Goal: Task Accomplishment & Management: Complete application form

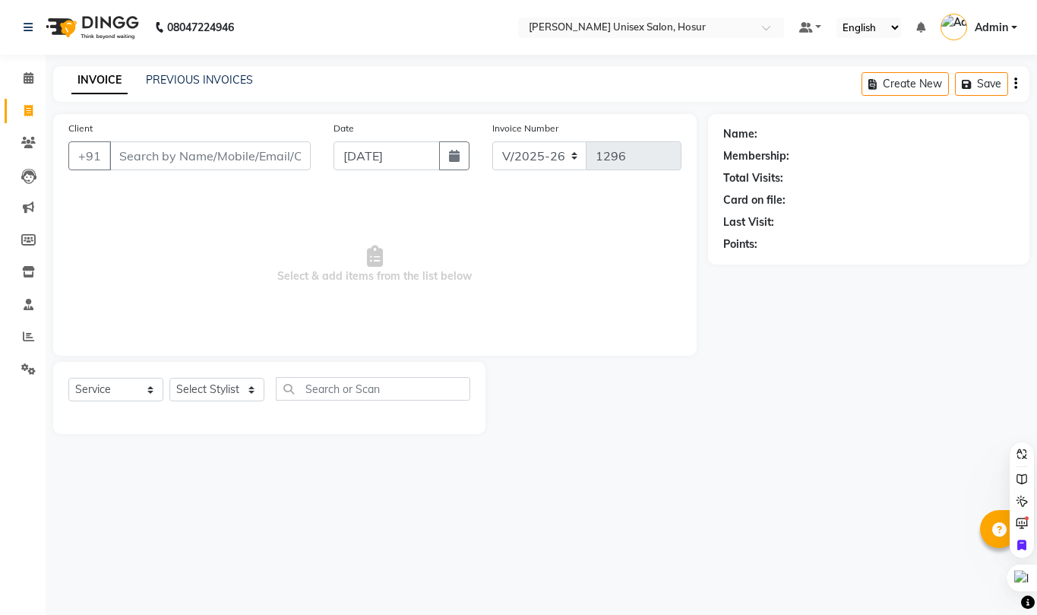
select select "6189"
select select "service"
click at [198, 391] on select "Select Stylist [PERSON_NAME] [PERSON_NAME] Manager [PERSON_NAME] [PERSON_NAME] …" at bounding box center [216, 390] width 95 height 24
select select "45674"
click at [169, 378] on select "Select Stylist [PERSON_NAME] [PERSON_NAME] Manager [PERSON_NAME] [PERSON_NAME] …" at bounding box center [216, 390] width 95 height 24
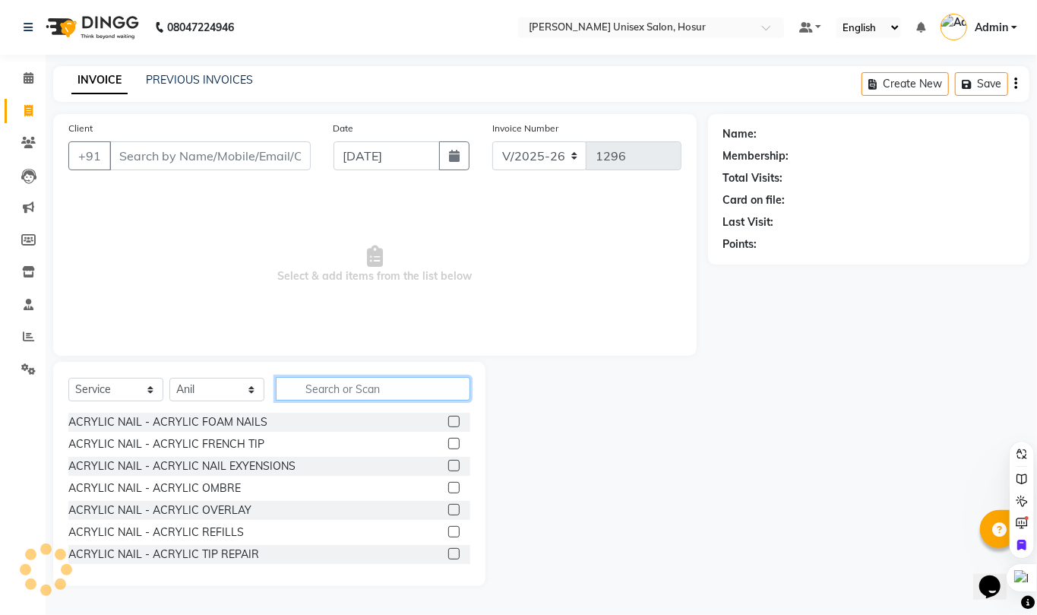
click at [360, 387] on input "text" at bounding box center [373, 389] width 195 height 24
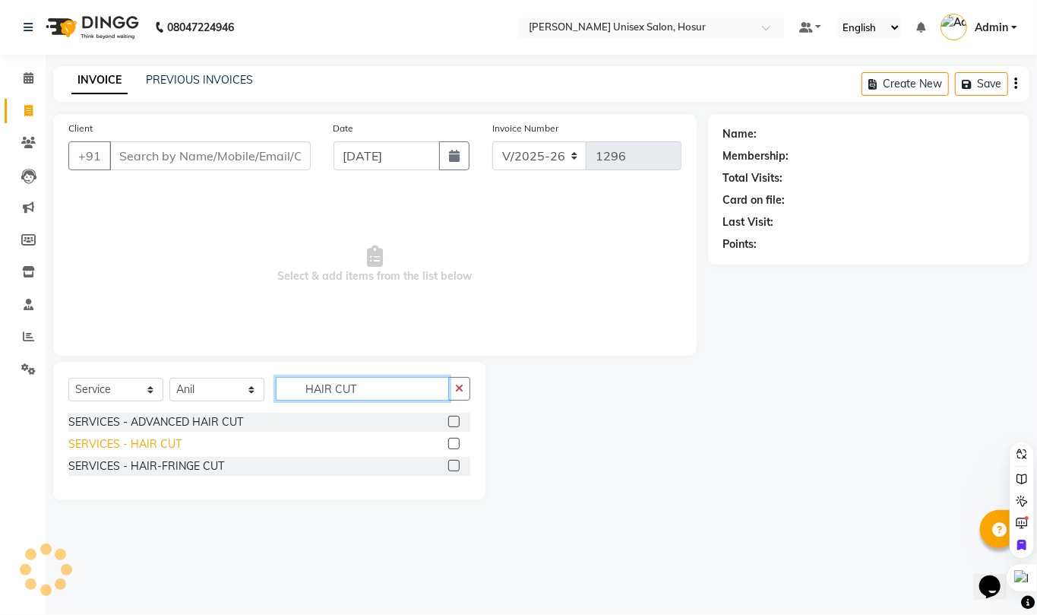
type input "HAIR CUT"
click at [160, 447] on div "SERVICES - HAIR CUT" at bounding box center [124, 444] width 113 height 16
checkbox input "false"
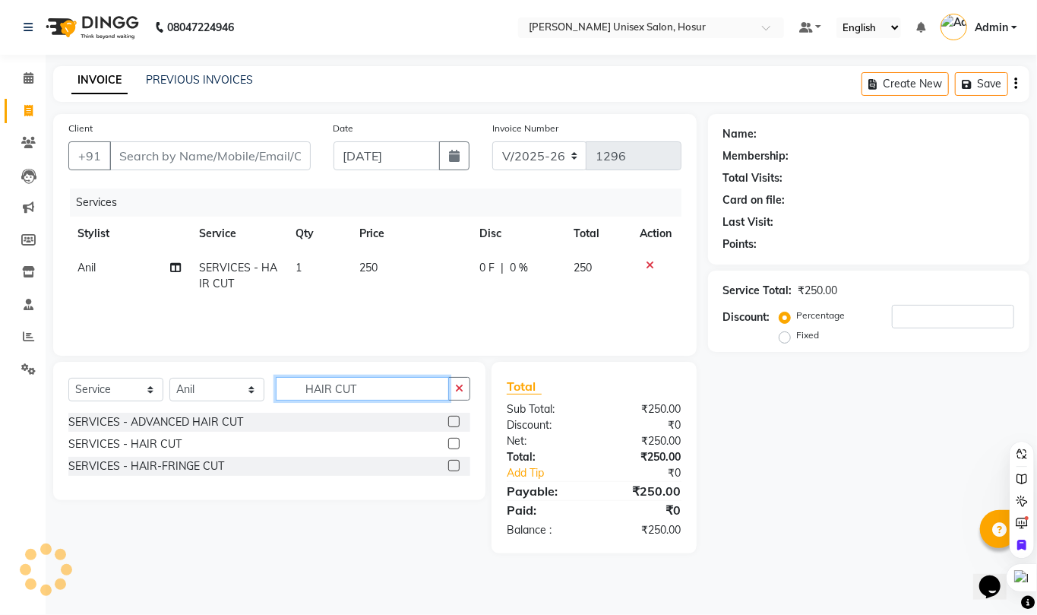
click at [396, 395] on input "HAIR CUT" at bounding box center [362, 389] width 173 height 24
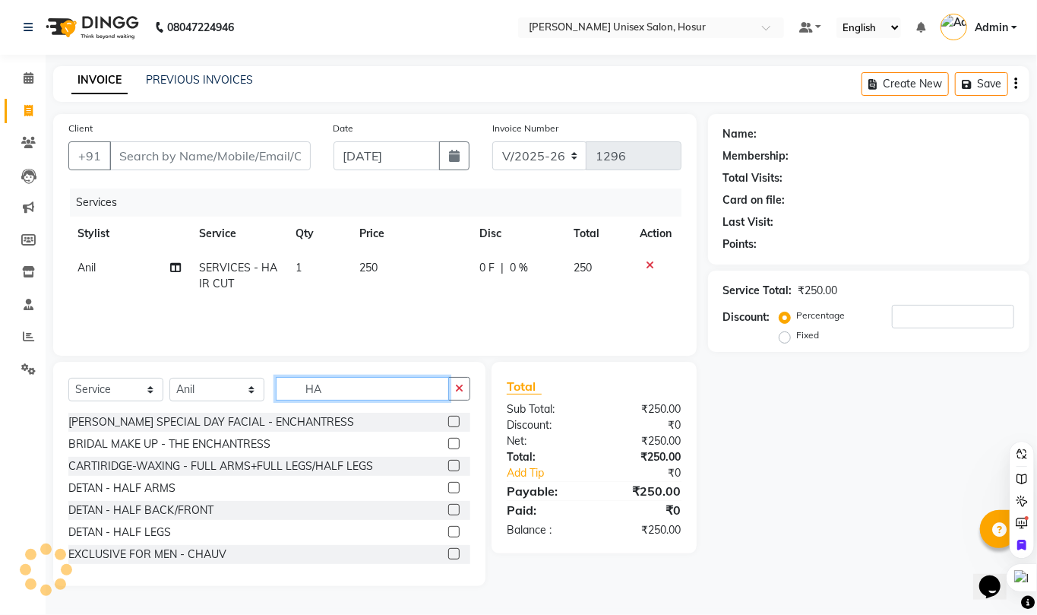
type input "H"
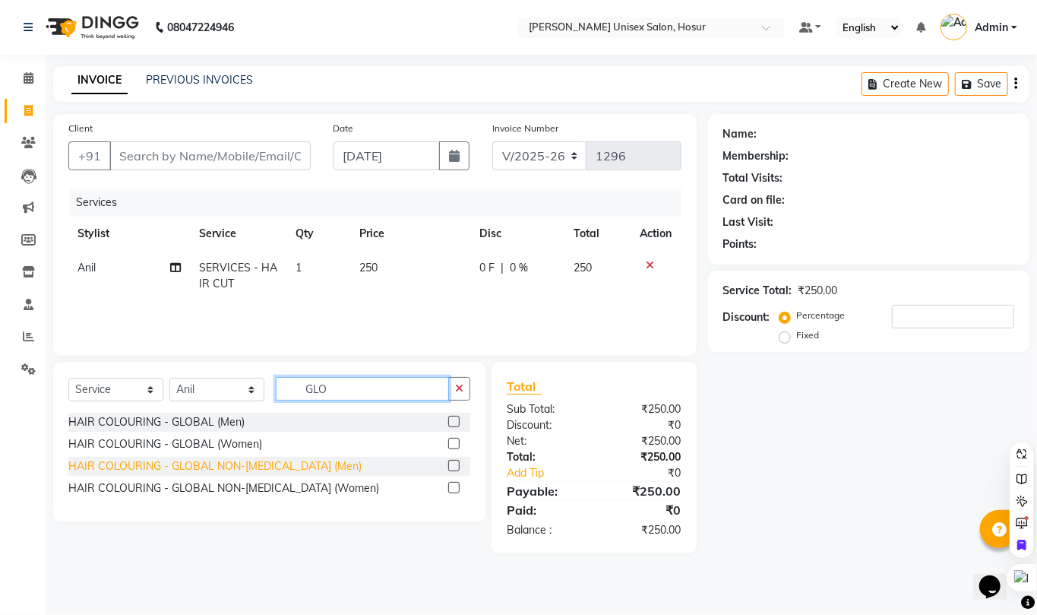
type input "GLO"
click at [274, 466] on div "HAIR COLOURING - GLOBAL NON-[MEDICAL_DATA] (Men)" at bounding box center [214, 466] width 293 height 16
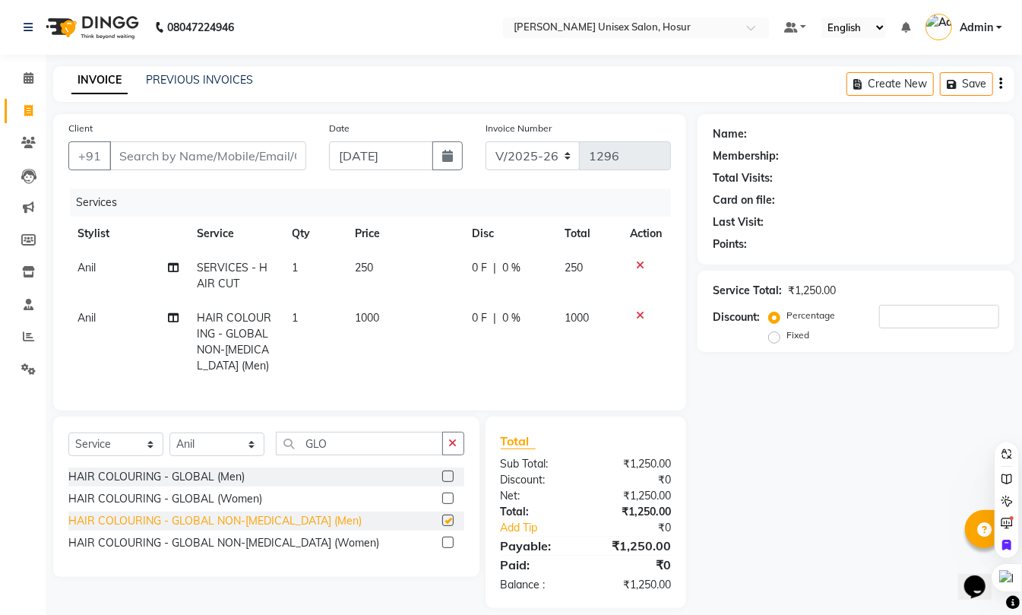
checkbox input "false"
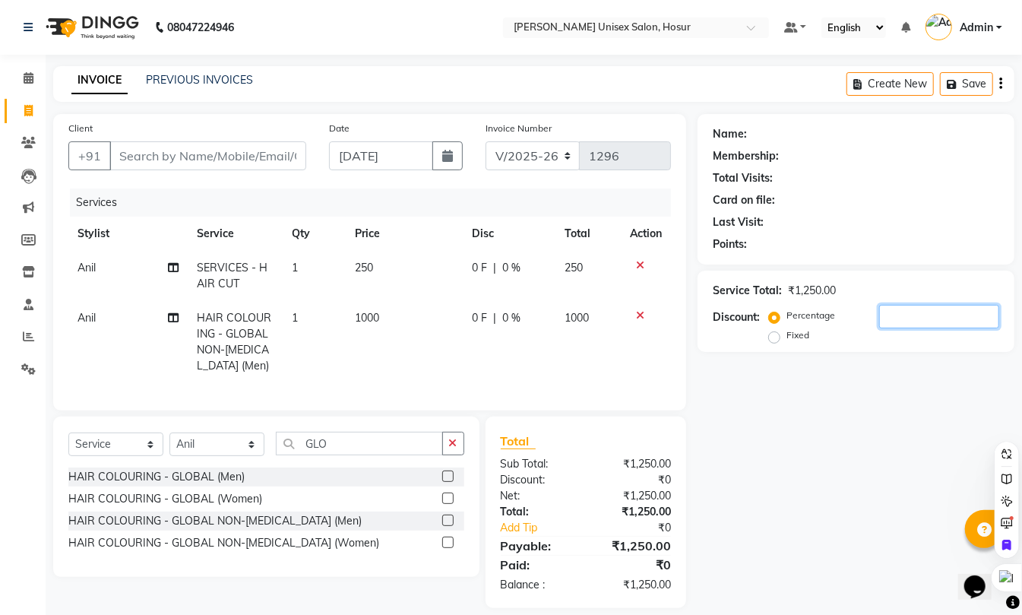
click at [941, 324] on input "number" at bounding box center [939, 317] width 120 height 24
type input "15"
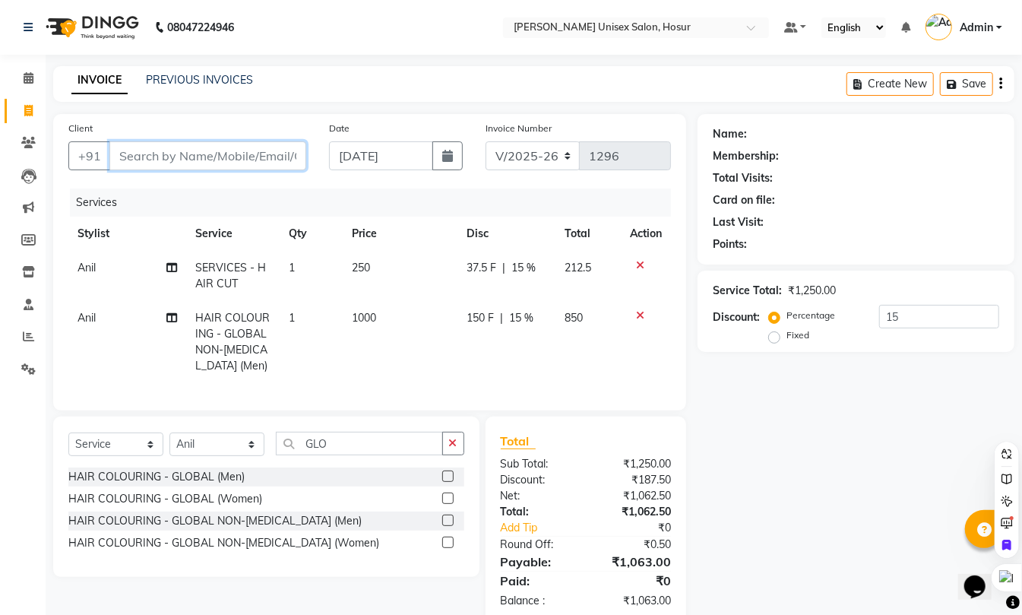
click at [164, 160] on input "Client" at bounding box center [207, 155] width 197 height 29
type input "9"
type input "0"
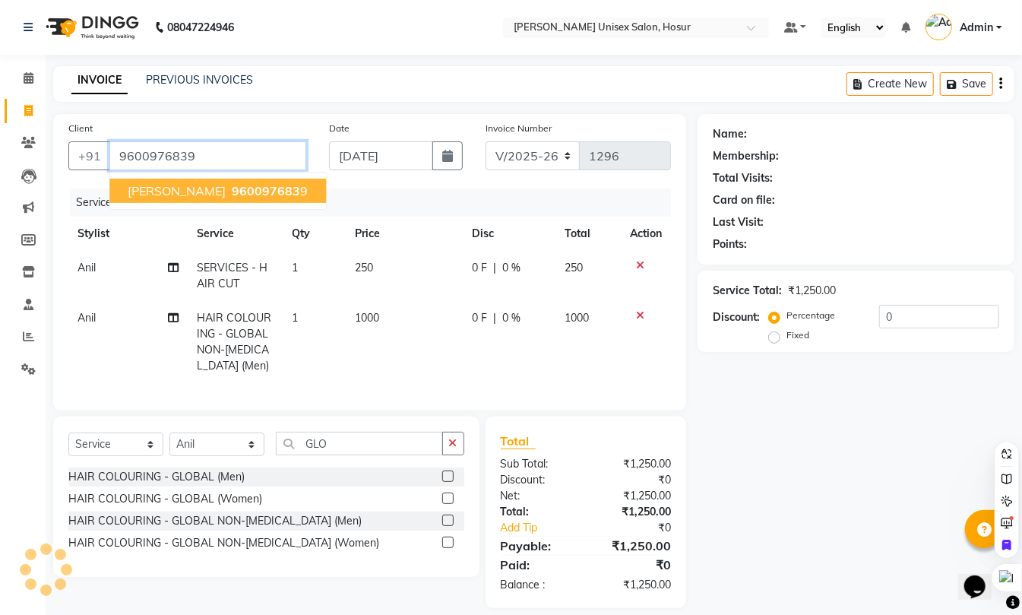
type input "9600976839"
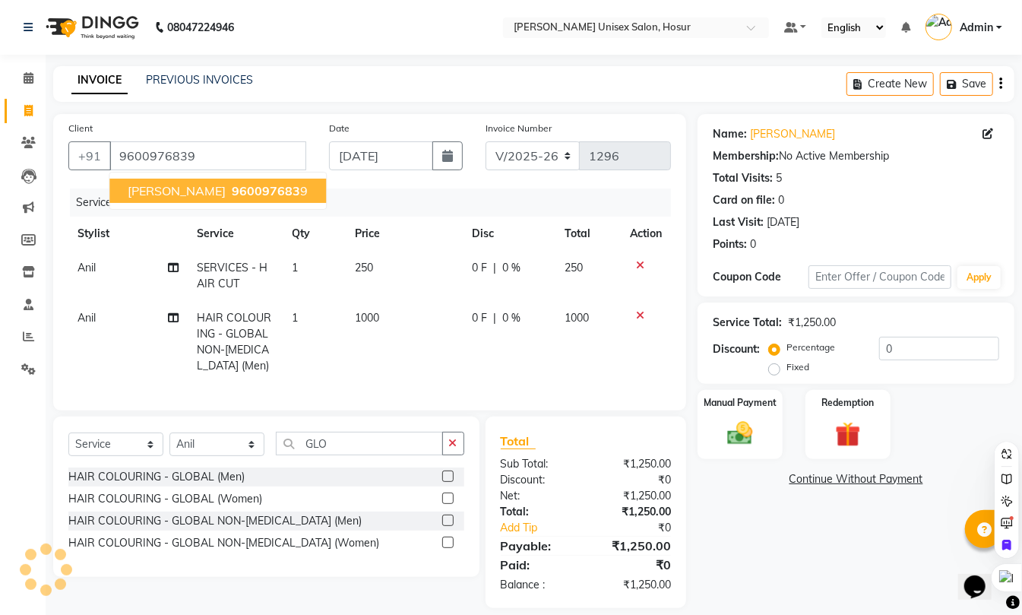
click at [177, 187] on span "[PERSON_NAME]" at bounding box center [177, 190] width 98 height 15
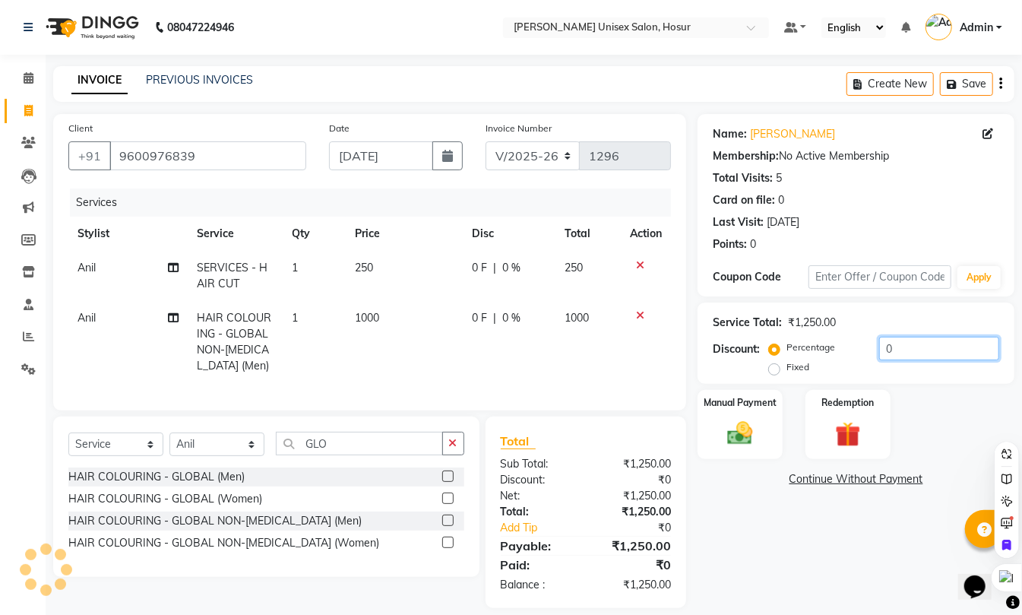
click at [907, 351] on input "0" at bounding box center [939, 349] width 120 height 24
type input "20"
click at [793, 547] on div "Name: [PERSON_NAME] Membership: No Active Membership Total Visits: 5 Card on fi…" at bounding box center [862, 361] width 328 height 494
click at [731, 444] on img at bounding box center [740, 433] width 43 height 30
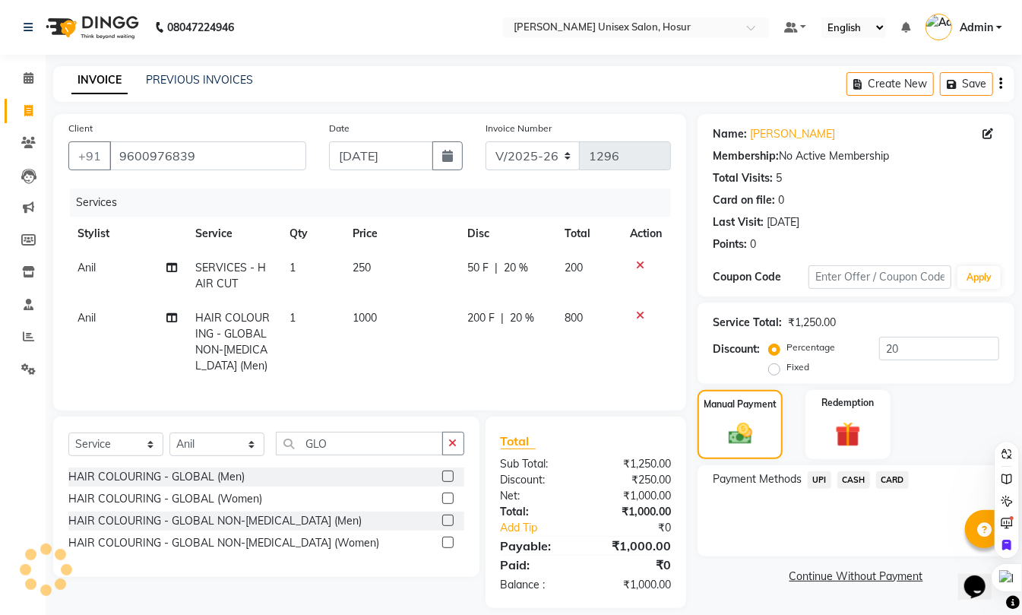
click at [854, 474] on span "CASH" at bounding box center [853, 479] width 33 height 17
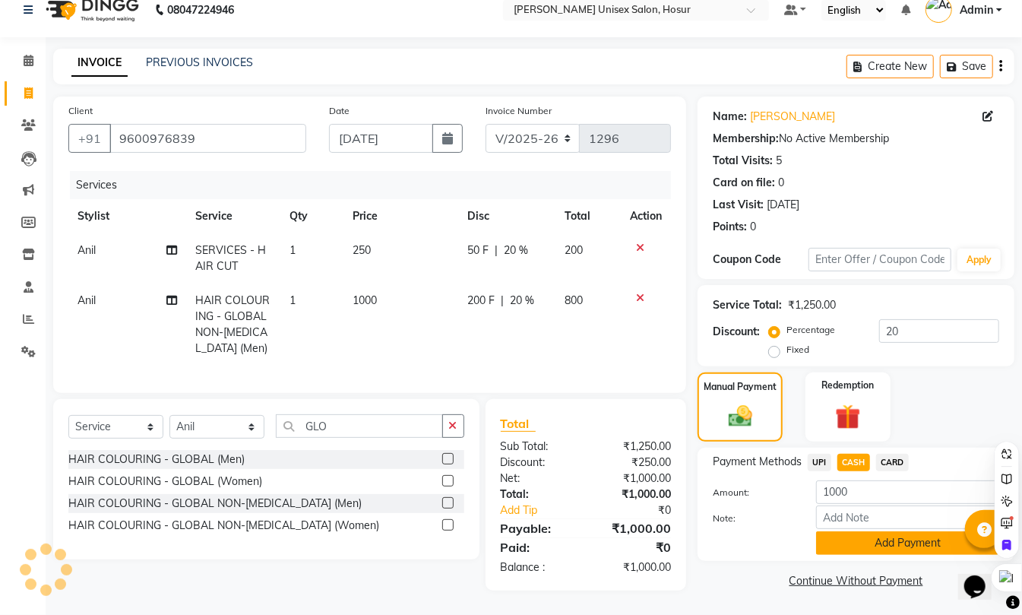
scroll to position [31, 0]
click at [888, 531] on button "Add Payment" at bounding box center [907, 543] width 183 height 24
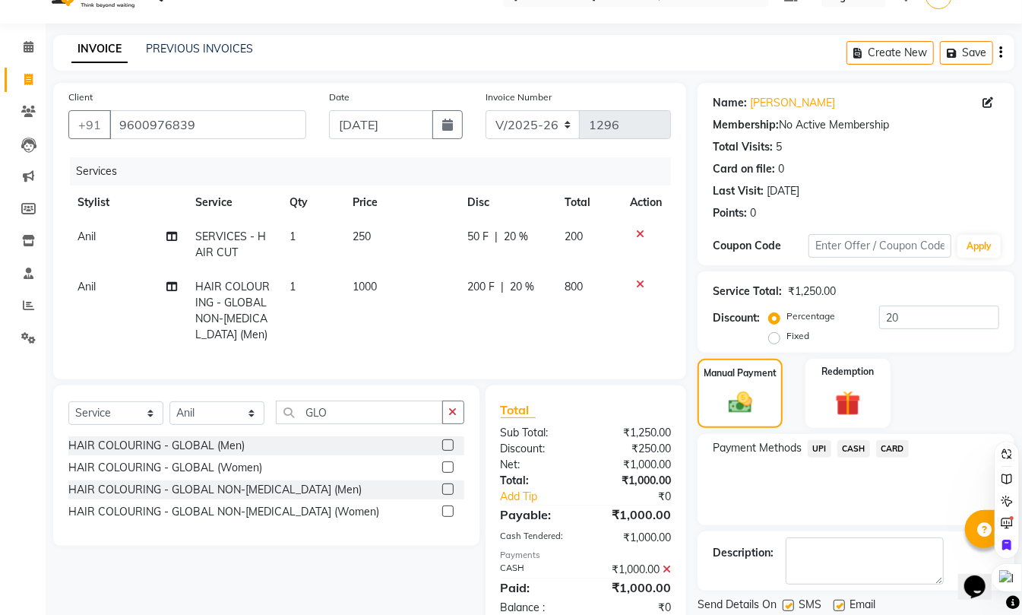
click at [852, 442] on span "CASH" at bounding box center [853, 448] width 33 height 17
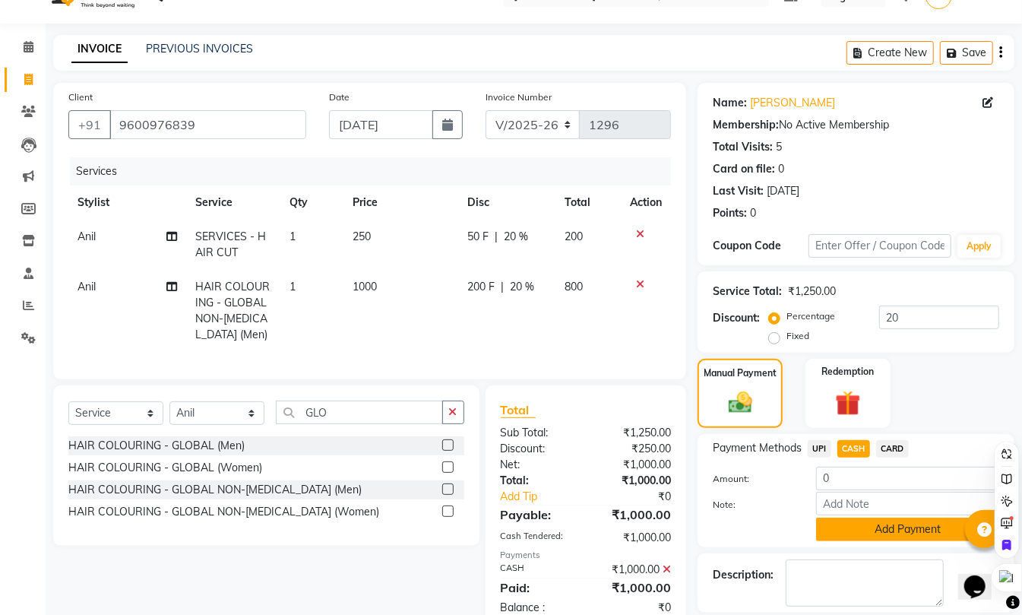
click at [863, 535] on button "Add Payment" at bounding box center [907, 529] width 183 height 24
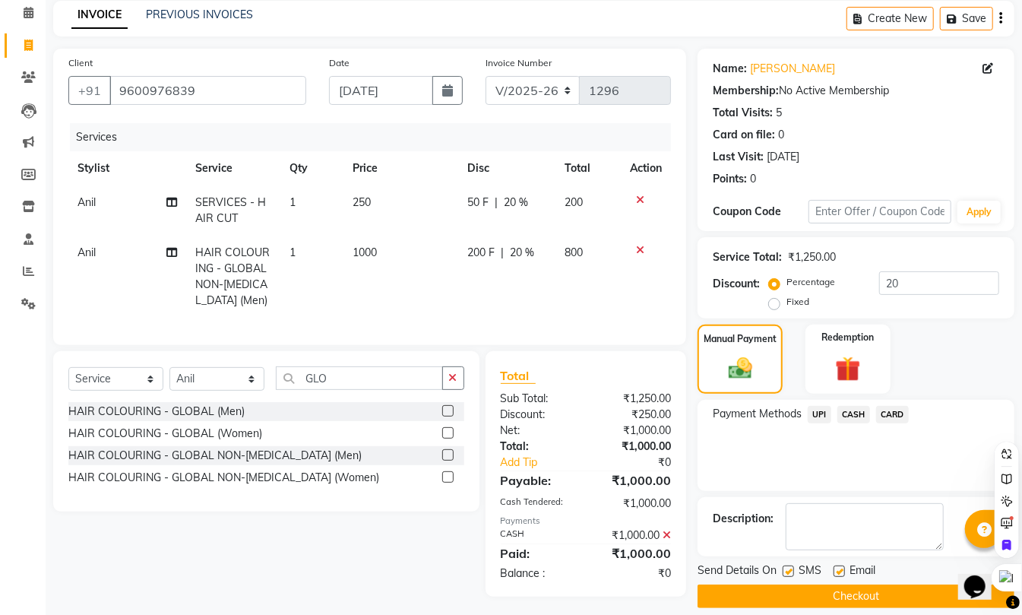
scroll to position [85, 0]
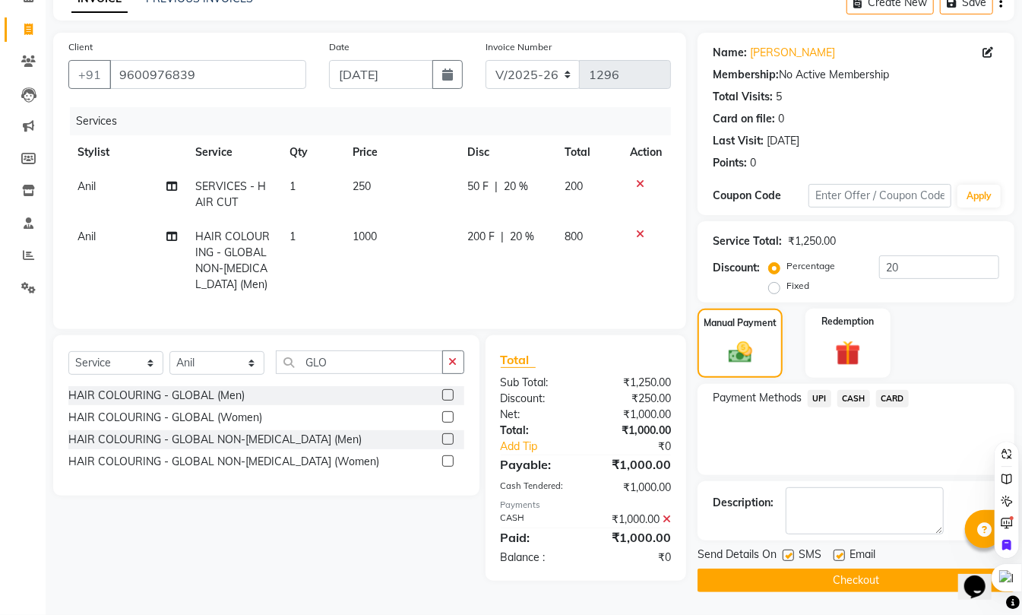
click at [859, 584] on button "Checkout" at bounding box center [856, 580] width 317 height 24
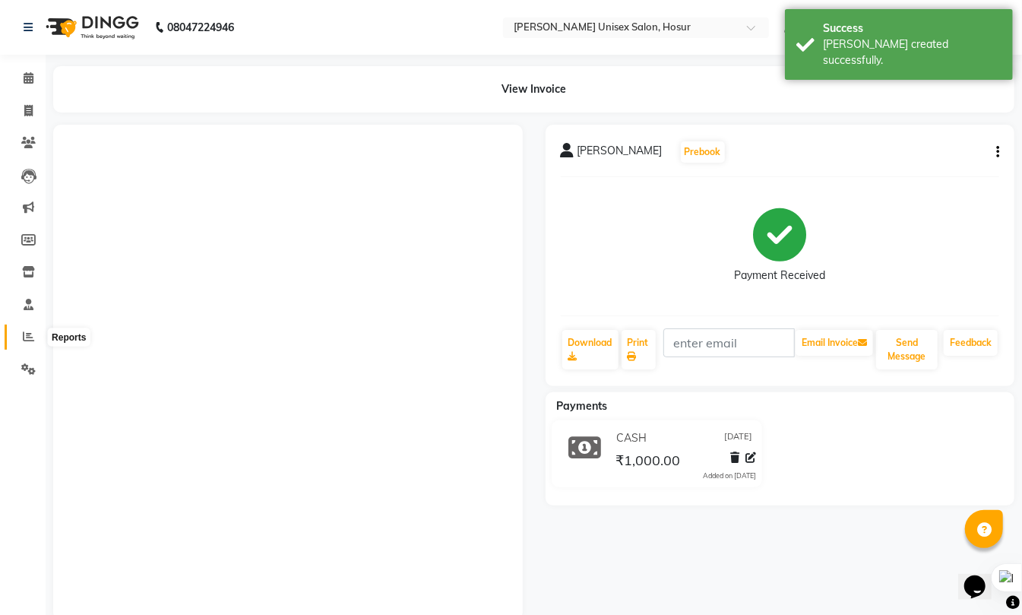
click at [32, 342] on icon at bounding box center [28, 336] width 11 height 11
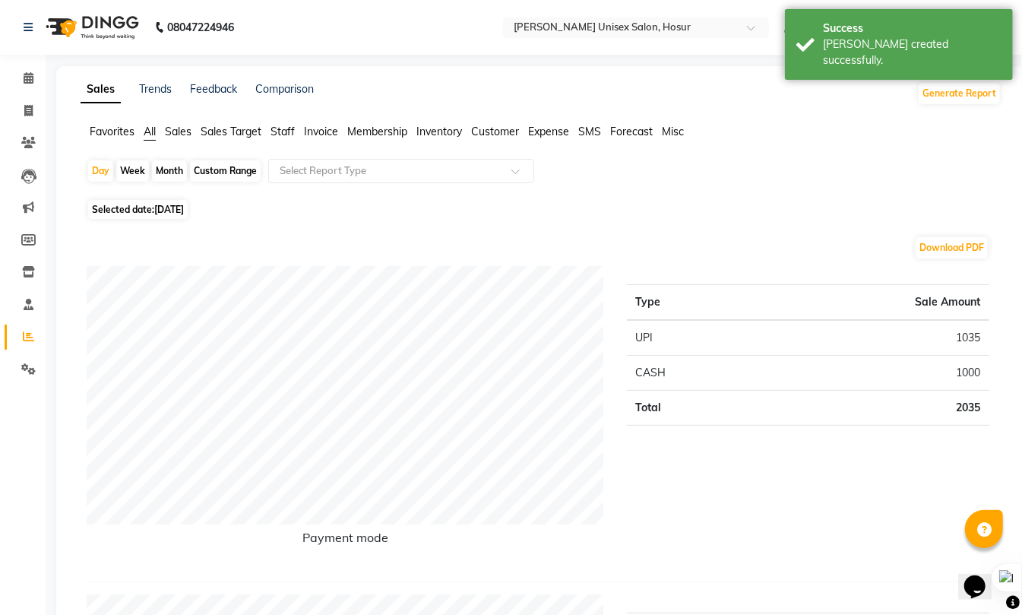
click at [292, 138] on li "Staff" at bounding box center [283, 132] width 24 height 16
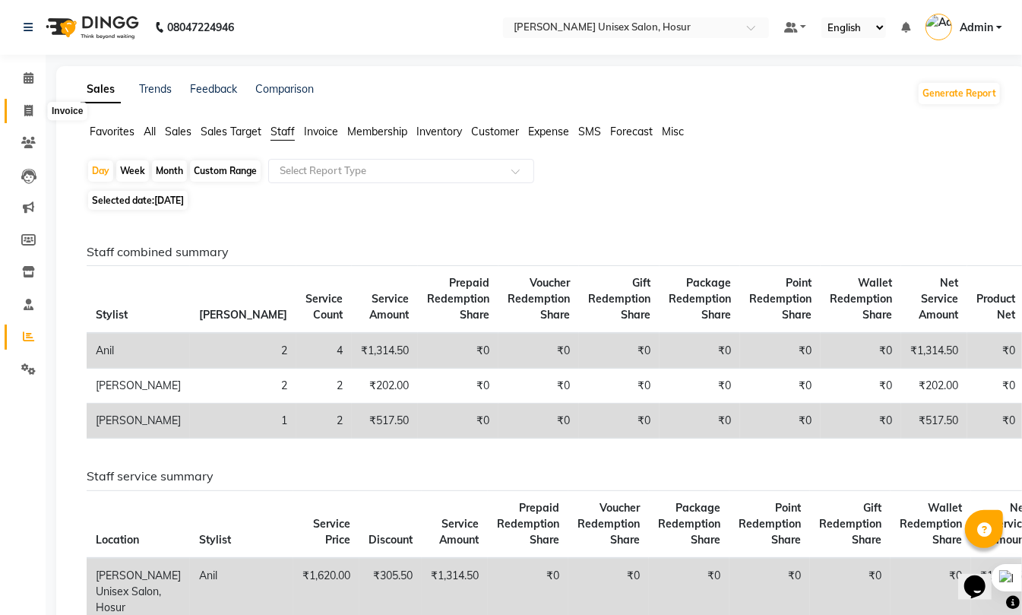
click at [24, 108] on icon at bounding box center [28, 110] width 8 height 11
select select "service"
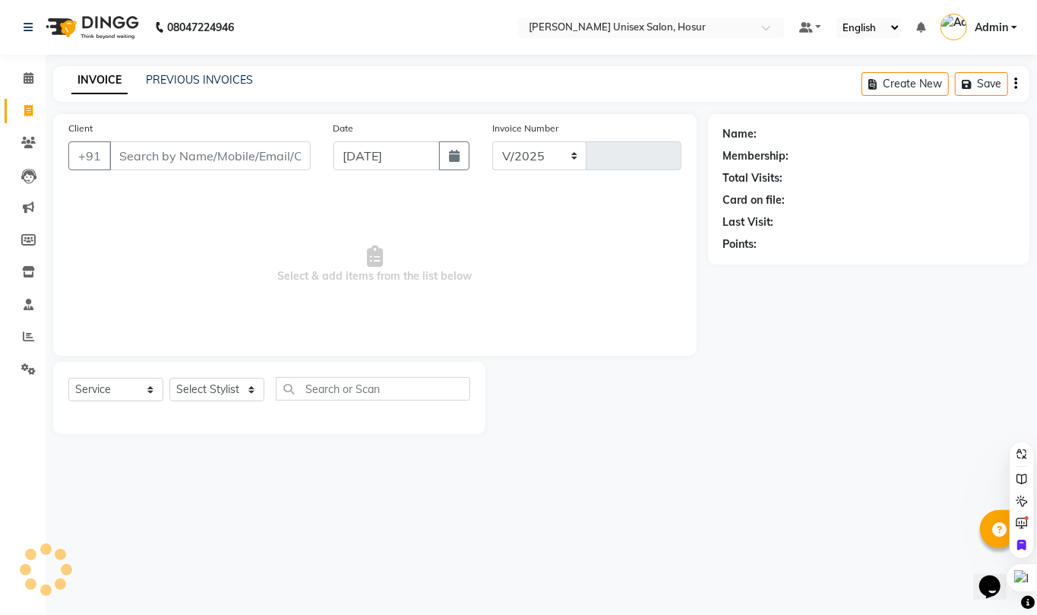
select select "6189"
type input "1297"
click at [185, 77] on link "PREVIOUS INVOICES" at bounding box center [199, 80] width 107 height 14
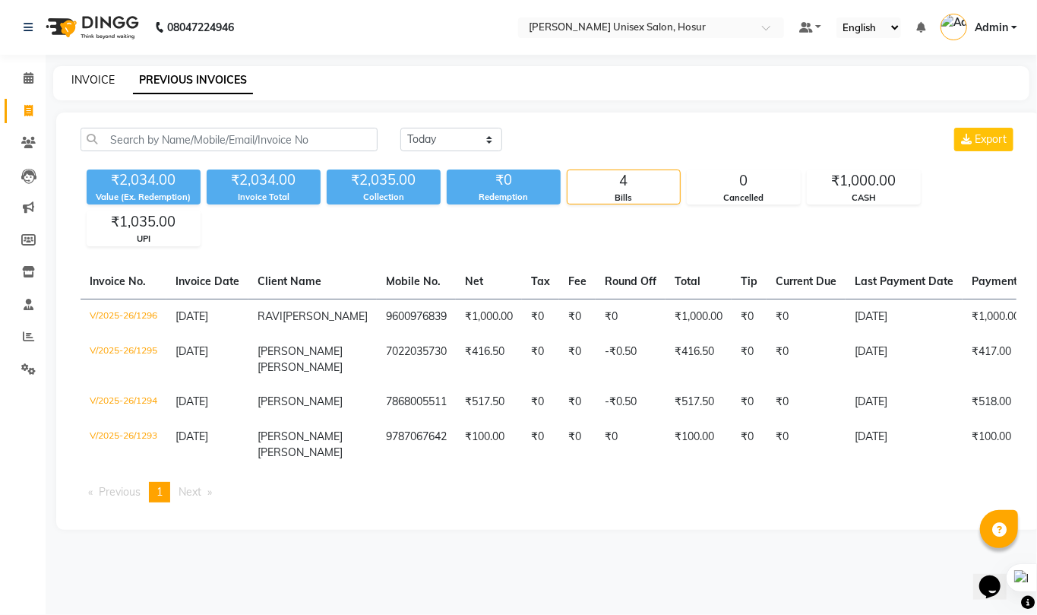
click at [105, 80] on link "INVOICE" at bounding box center [92, 80] width 43 height 14
select select "service"
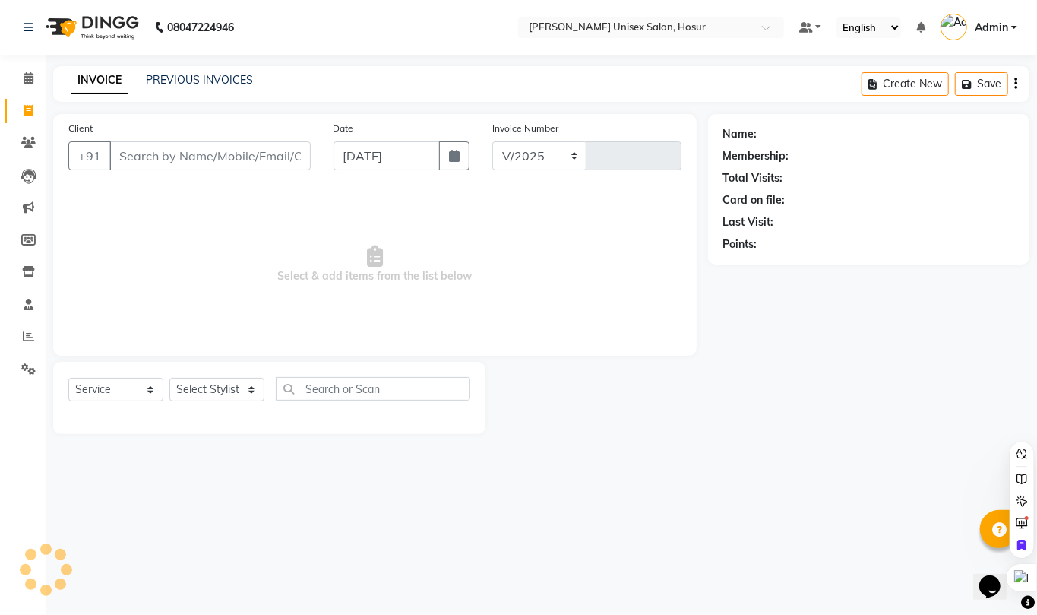
select select "6189"
type input "1297"
